Goal: Information Seeking & Learning: Find specific fact

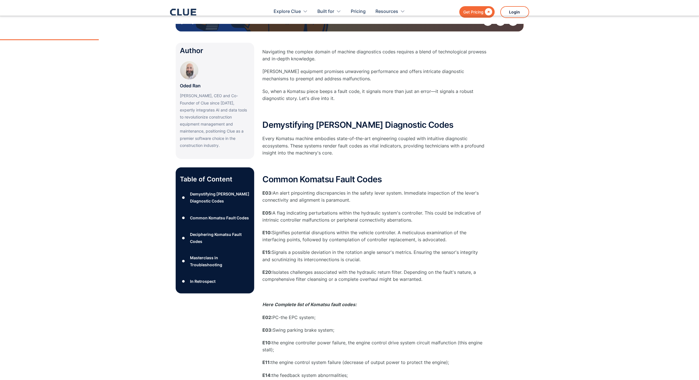
scroll to position [140, 0]
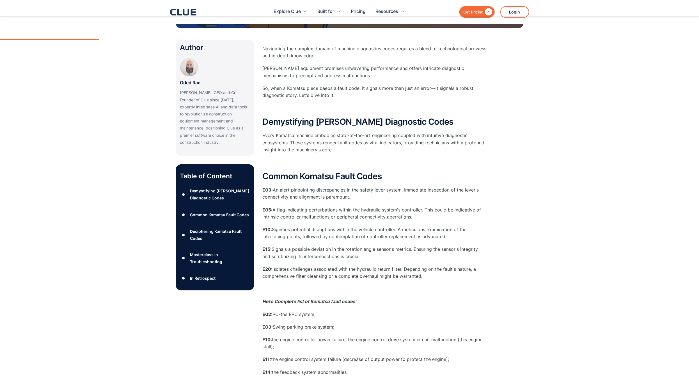
type input "Składać"
type input "Subskrybować"
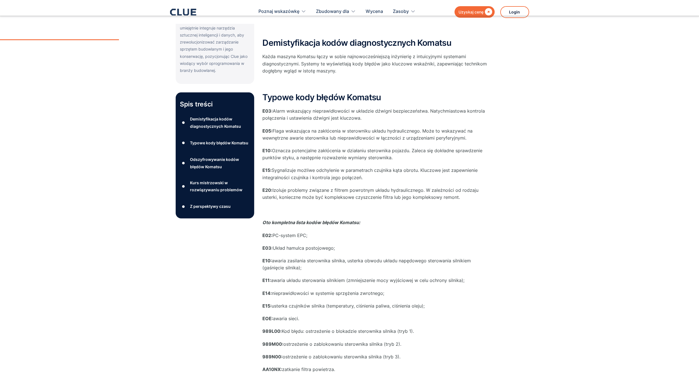
scroll to position [225, 0]
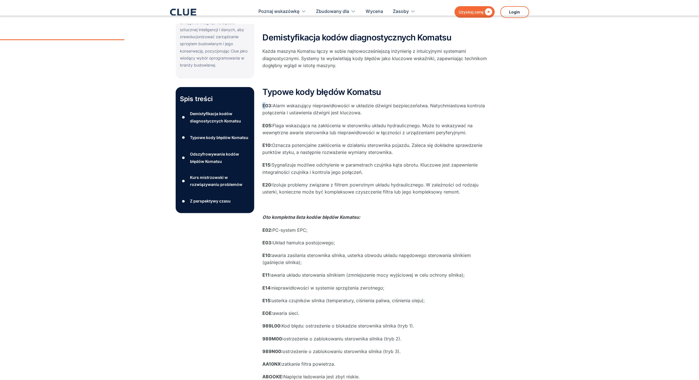
drag, startPoint x: 264, startPoint y: 105, endPoint x: 268, endPoint y: 105, distance: 4.2
click at [267, 105] on font "E03:" at bounding box center [268, 106] width 10 height 6
click at [268, 105] on font "E03:" at bounding box center [268, 106] width 10 height 6
click at [427, 112] on p "E03: Alarm wskazujący nieprawidłowości w układzie dźwigni bezpieczeństwa. Natyc…" at bounding box center [375, 109] width 225 height 14
drag, startPoint x: 362, startPoint y: 113, endPoint x: 340, endPoint y: 112, distance: 22.2
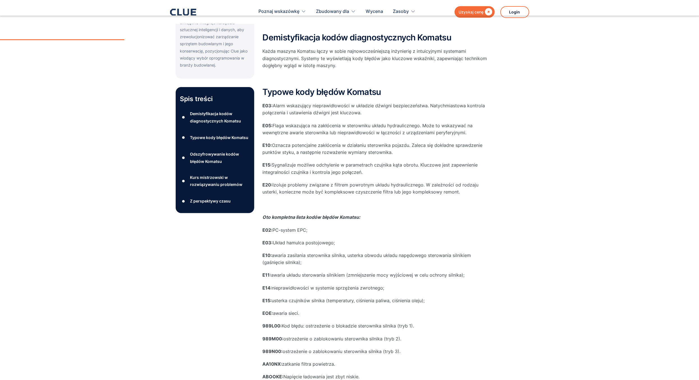
click at [340, 112] on p "E03: Alarm wskazujący nieprawidłowości w układzie dźwigni bezpieczeństwa. Natyc…" at bounding box center [375, 109] width 225 height 14
click at [339, 112] on font "Alarm wskazujący nieprawidłowości w układzie dźwigni bezpieczeństwa. Natychmias…" at bounding box center [374, 109] width 223 height 13
drag, startPoint x: 341, startPoint y: 242, endPoint x: 279, endPoint y: 245, distance: 62.4
click at [279, 245] on p "E03: Układ hamulca postojowego;" at bounding box center [375, 242] width 225 height 7
click at [278, 245] on font "Układ hamulca postojowego;" at bounding box center [304, 243] width 62 height 6
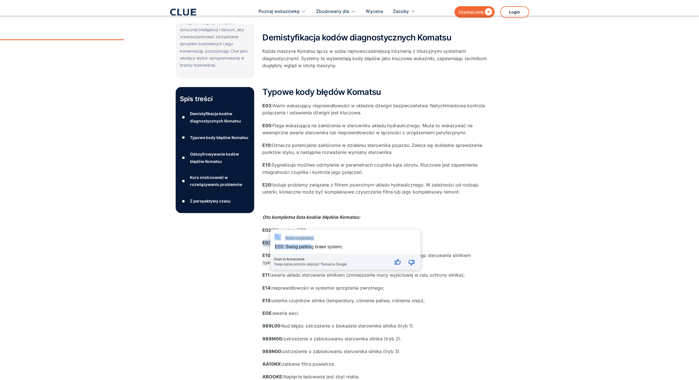
drag, startPoint x: 275, startPoint y: 243, endPoint x: 319, endPoint y: 243, distance: 44.1
click at [319, 245] on div "Tekst oryginalny E03: Swing parking brake system; Oceń to tłumaczenie Twoja opi…" at bounding box center [346, 250] width 150 height 40
drag, startPoint x: 276, startPoint y: 243, endPoint x: 336, endPoint y: 242, distance: 60.1
click at [336, 242] on p "E03: Układ hamulca postojowego;" at bounding box center [375, 242] width 225 height 7
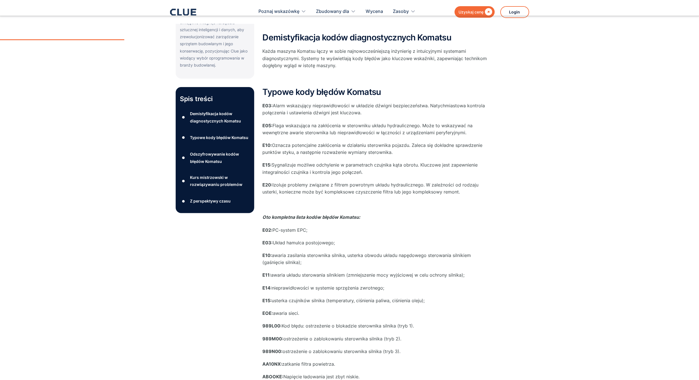
click at [311, 255] on font "awaria zasilania sterownika silnika, usterka obwodu układu napędowego sterowani…" at bounding box center [367, 258] width 209 height 13
